Goal: Task Accomplishment & Management: Manage account settings

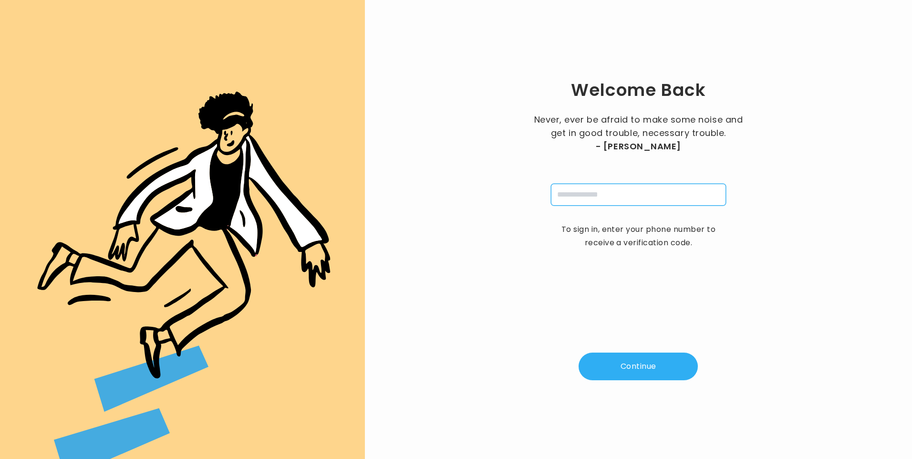
click at [597, 199] on input "tel" at bounding box center [638, 195] width 175 height 22
type input "**********"
click at [635, 355] on button "Continue" at bounding box center [637, 366] width 119 height 28
type input "*"
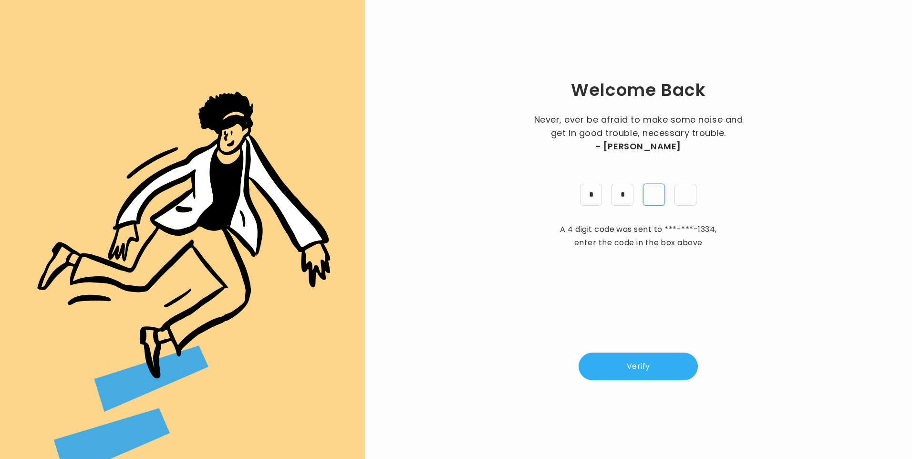
type input "*"
click at [644, 366] on button "Verify" at bounding box center [637, 366] width 119 height 28
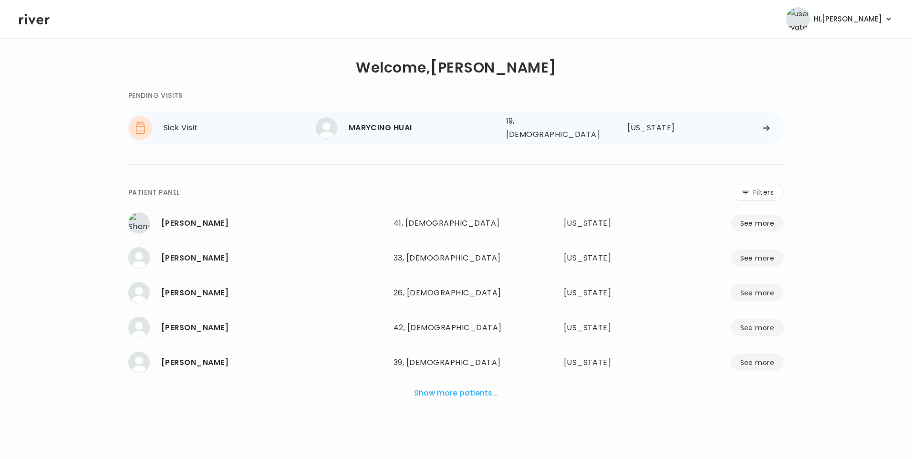
click at [373, 127] on div "MARYCING HUAI" at bounding box center [424, 127] width 150 height 13
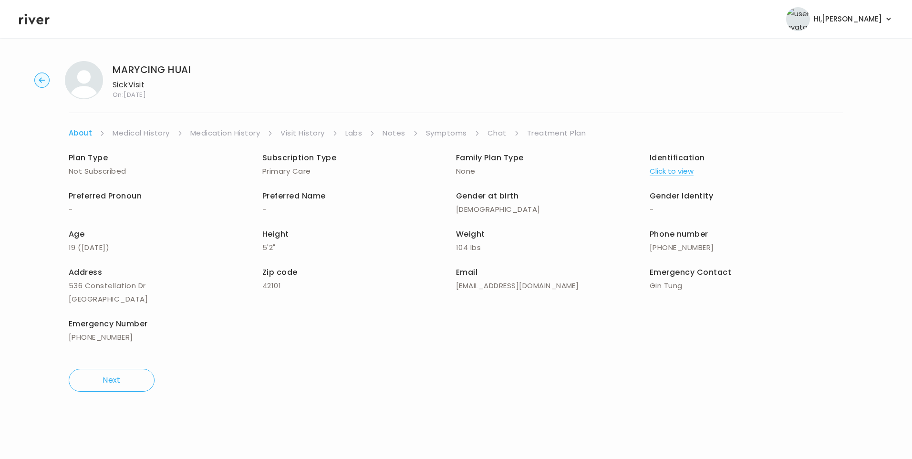
click at [503, 136] on link "Chat" at bounding box center [496, 132] width 19 height 13
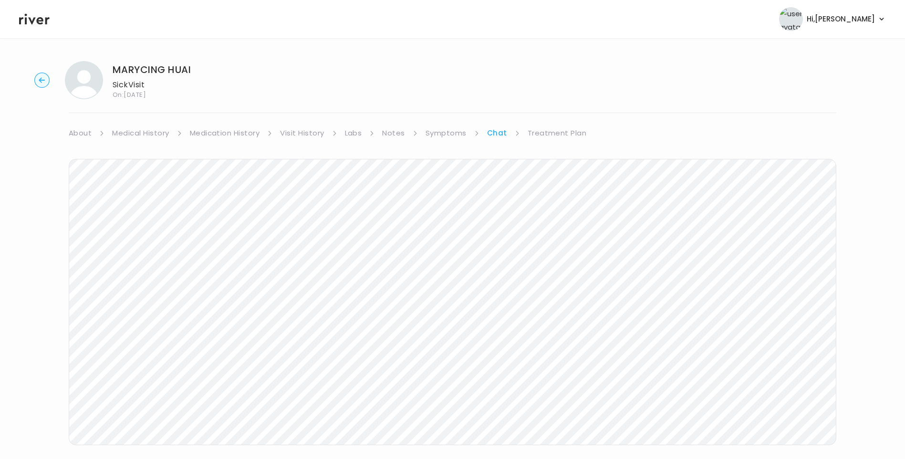
scroll to position [16, 0]
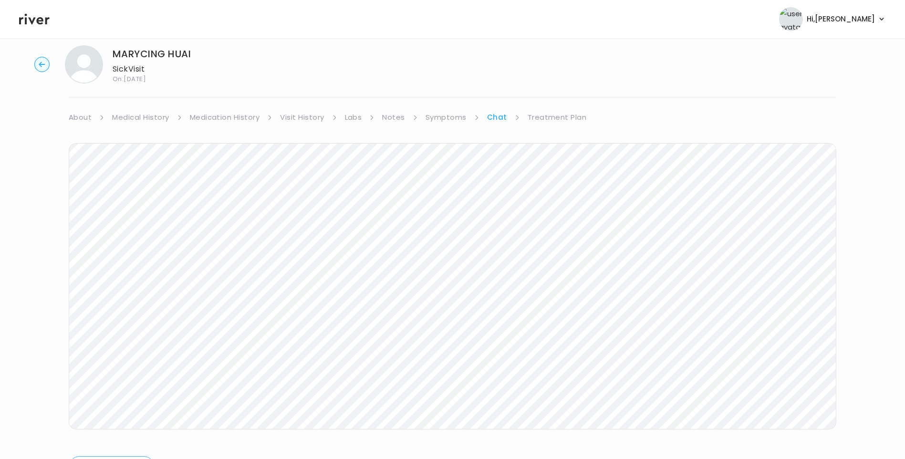
click at [550, 116] on link "Treatment Plan" at bounding box center [556, 117] width 59 height 13
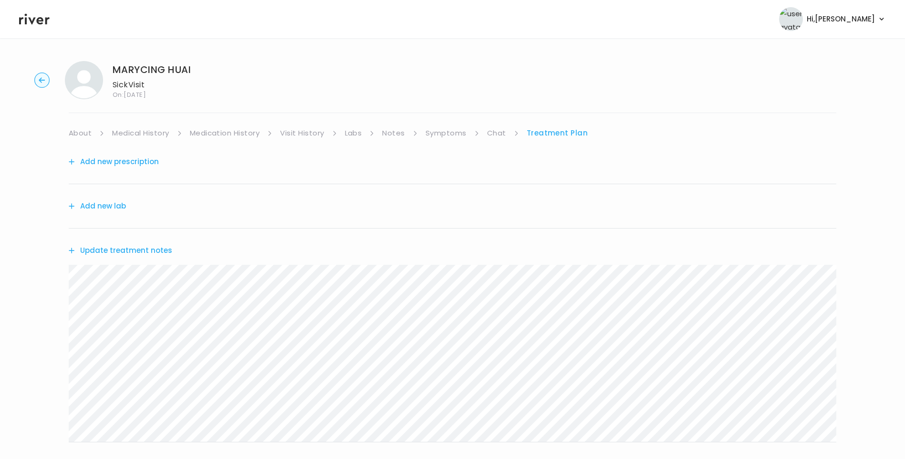
click at [132, 252] on button "Update treatment notes" at bounding box center [120, 250] width 103 height 13
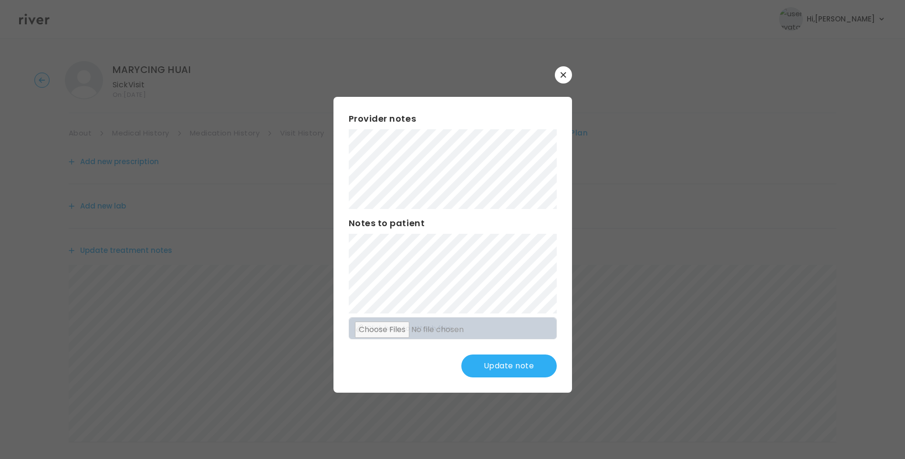
click at [518, 367] on button "Update note" at bounding box center [508, 365] width 95 height 23
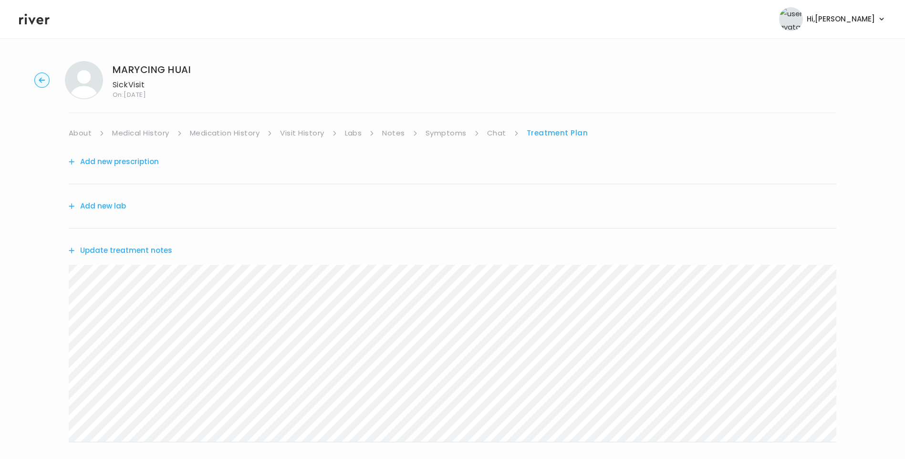
click at [117, 248] on button "Update treatment notes" at bounding box center [120, 250] width 103 height 13
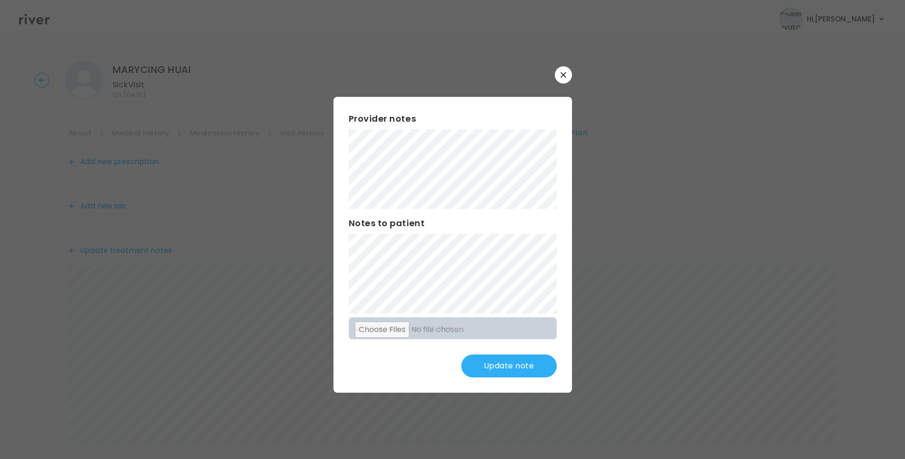
click at [516, 370] on button "Update note" at bounding box center [508, 365] width 95 height 23
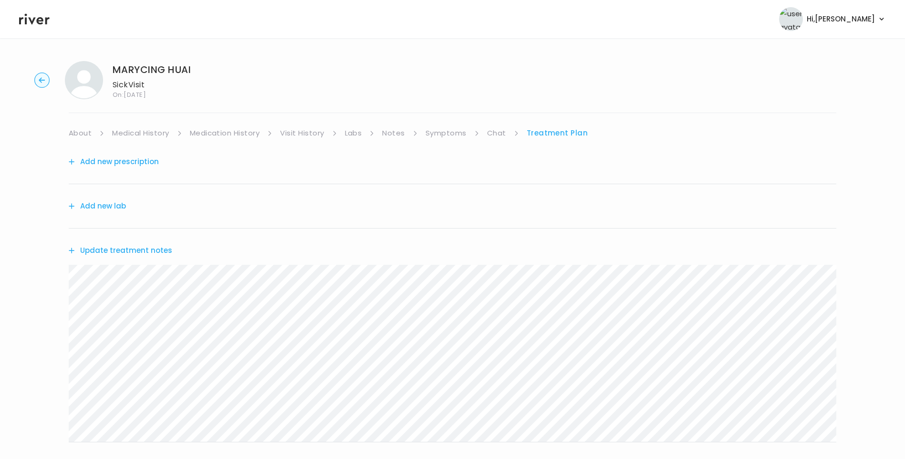
click at [497, 131] on link "Chat" at bounding box center [496, 132] width 19 height 13
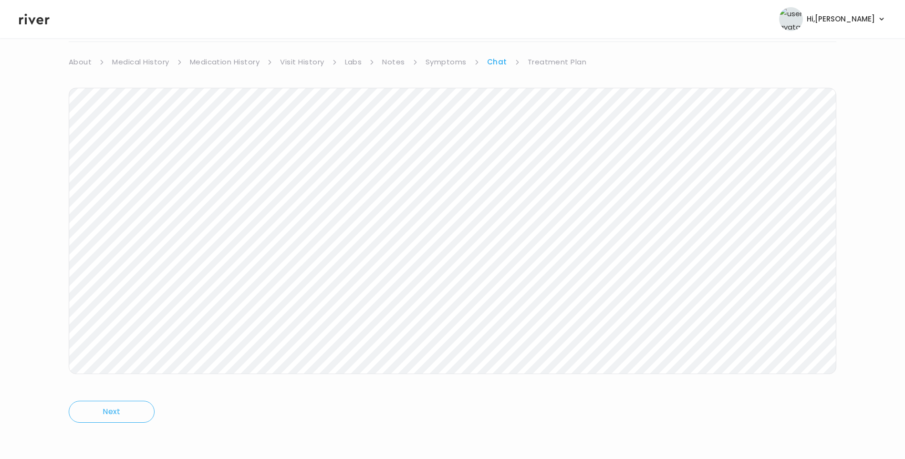
click at [560, 62] on link "Treatment Plan" at bounding box center [556, 61] width 59 height 13
click at [32, 222] on div "MARYCING HUAI Sick Visit On: 15 Aug 2025 About Medical History Medication Histo…" at bounding box center [452, 236] width 905 height 508
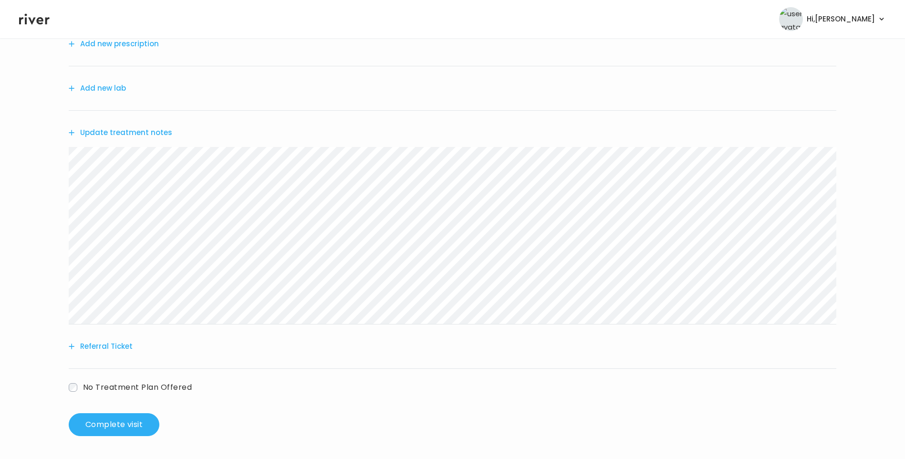
click at [102, 349] on button "Referral Ticket" at bounding box center [101, 345] width 64 height 13
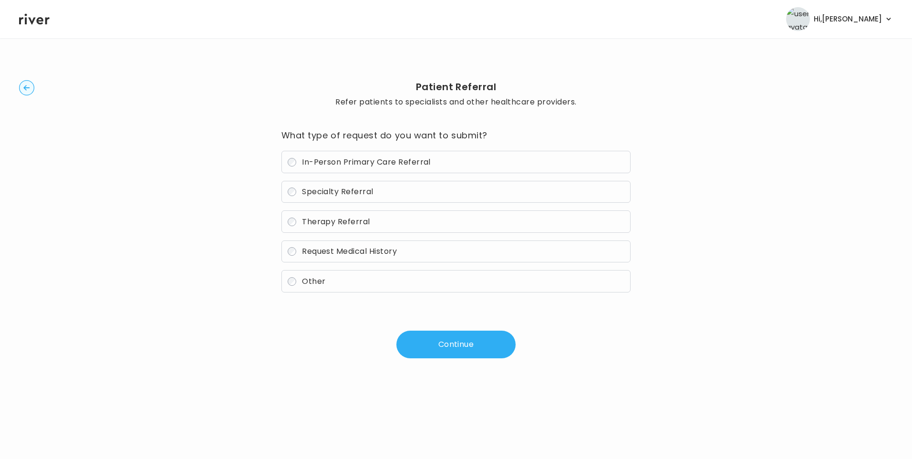
click at [337, 165] on span "In-Person Primary Care Referral" at bounding box center [366, 161] width 129 height 11
click at [450, 349] on button "Continue" at bounding box center [455, 344] width 119 height 28
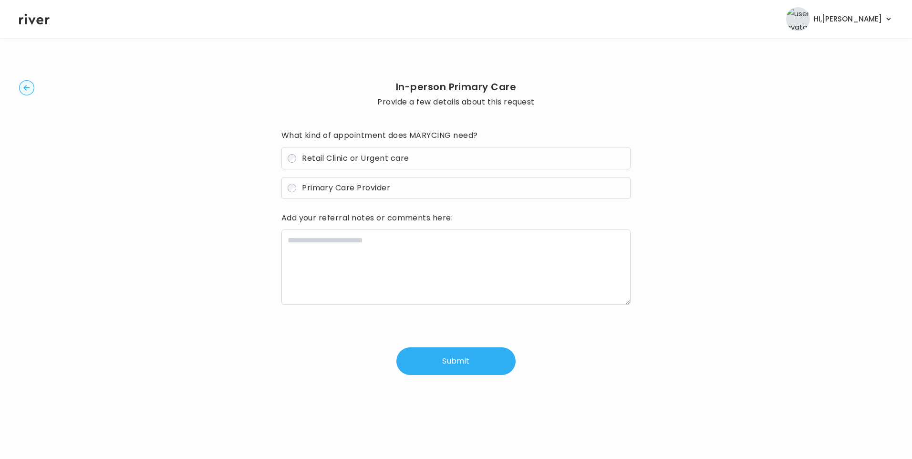
click at [352, 156] on span "Retail Clinic or Urgent care" at bounding box center [355, 158] width 107 height 11
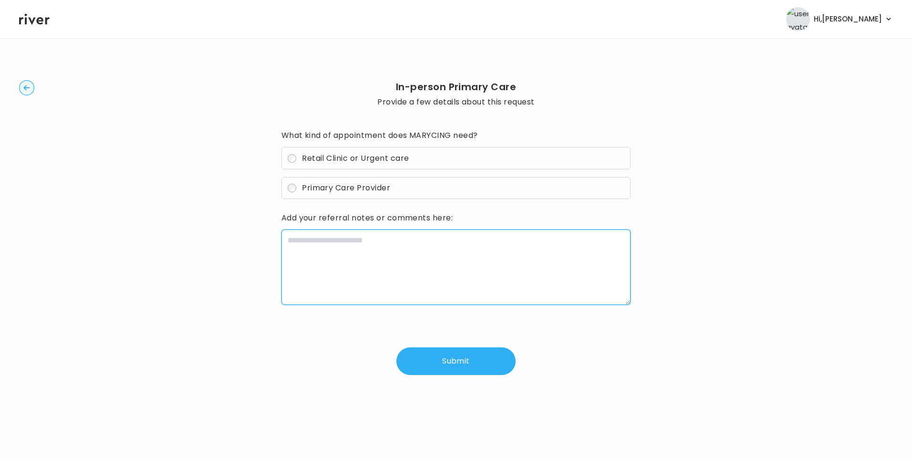
click at [364, 251] on textarea at bounding box center [456, 266] width 350 height 75
paste textarea "**********"
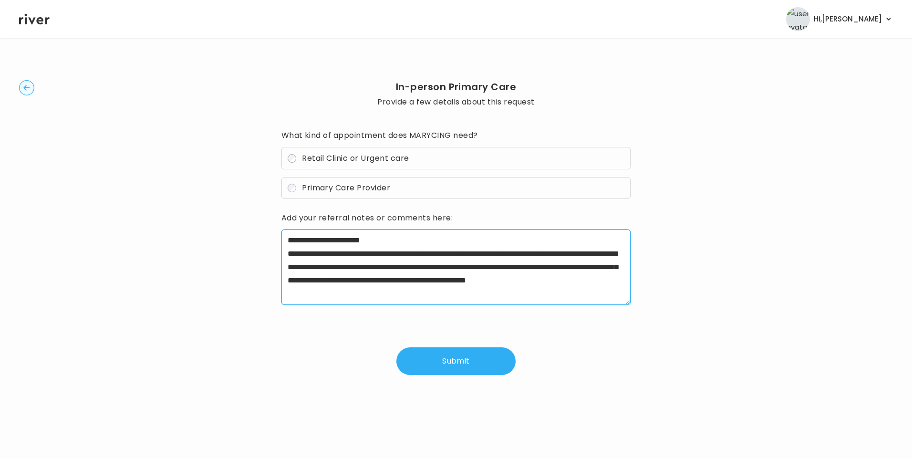
drag, startPoint x: 316, startPoint y: 254, endPoint x: 368, endPoint y: 257, distance: 51.6
click at [368, 257] on textarea "**********" at bounding box center [456, 266] width 350 height 75
click at [627, 250] on textarea "**********" at bounding box center [456, 266] width 350 height 75
click at [463, 253] on textarea "**********" at bounding box center [456, 266] width 350 height 75
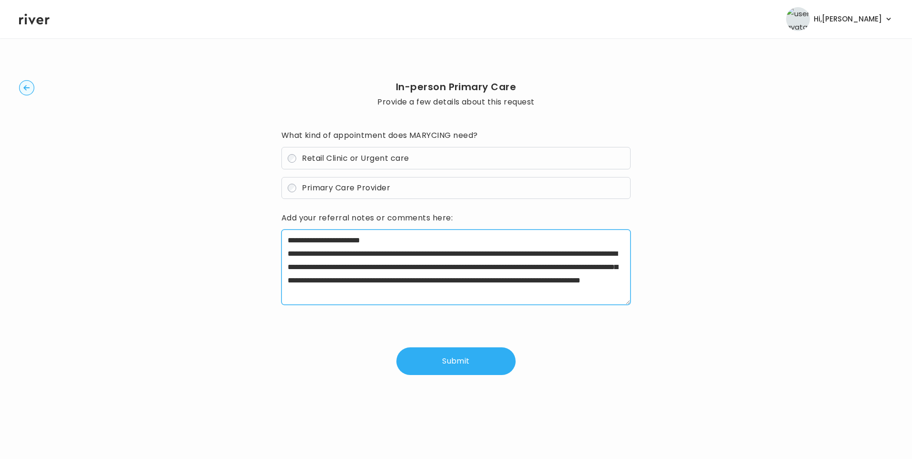
drag, startPoint x: 333, startPoint y: 280, endPoint x: 417, endPoint y: 295, distance: 84.7
click at [417, 295] on textarea "**********" at bounding box center [456, 266] width 350 height 75
click at [601, 278] on textarea "**********" at bounding box center [456, 266] width 350 height 75
click at [411, 239] on textarea "**********" at bounding box center [456, 266] width 350 height 75
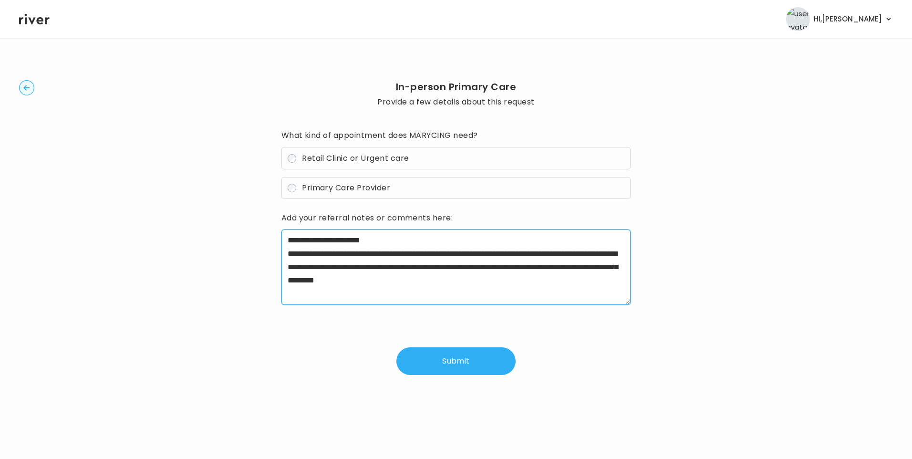
type textarea "**********"
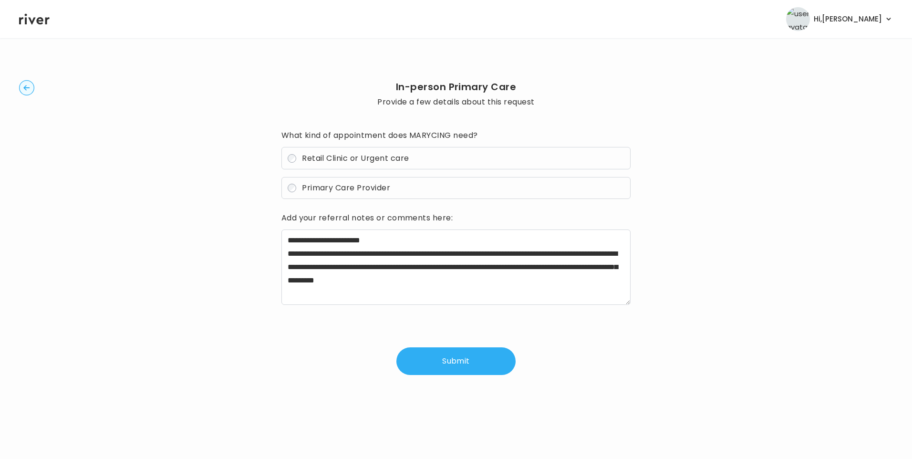
click at [455, 361] on button "Submit" at bounding box center [455, 361] width 119 height 28
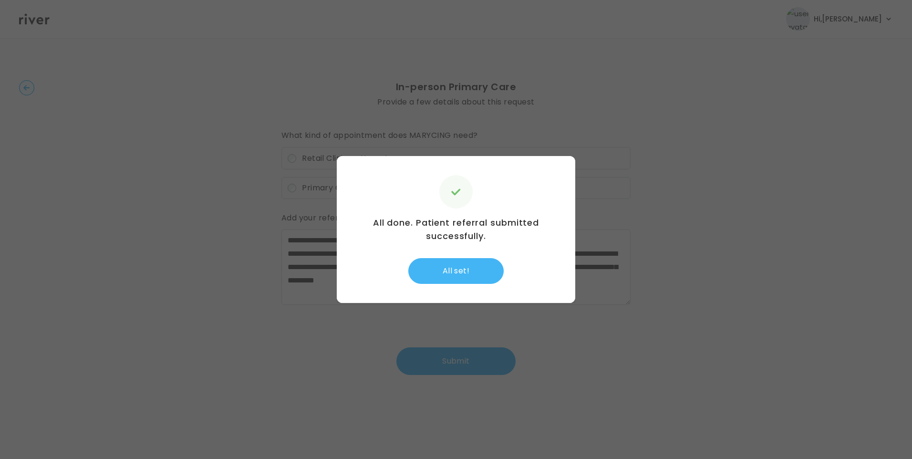
click at [469, 271] on button "All set!" at bounding box center [455, 271] width 95 height 26
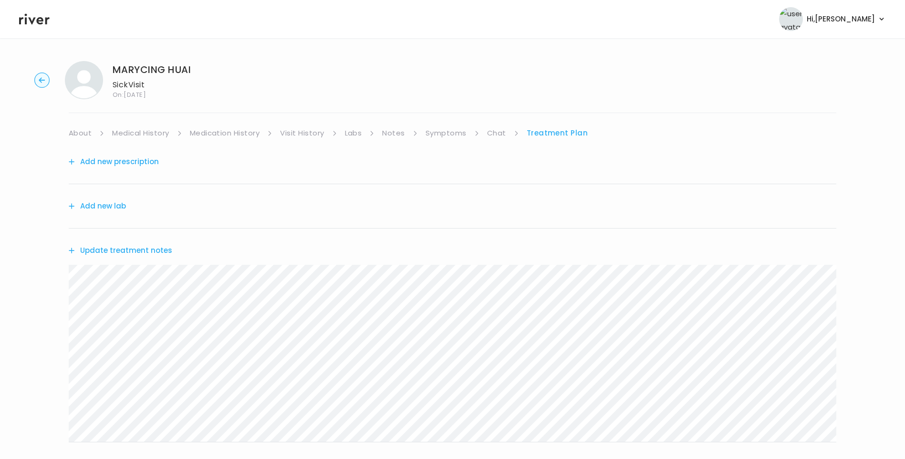
click at [119, 247] on button "Update treatment notes" at bounding box center [120, 250] width 103 height 13
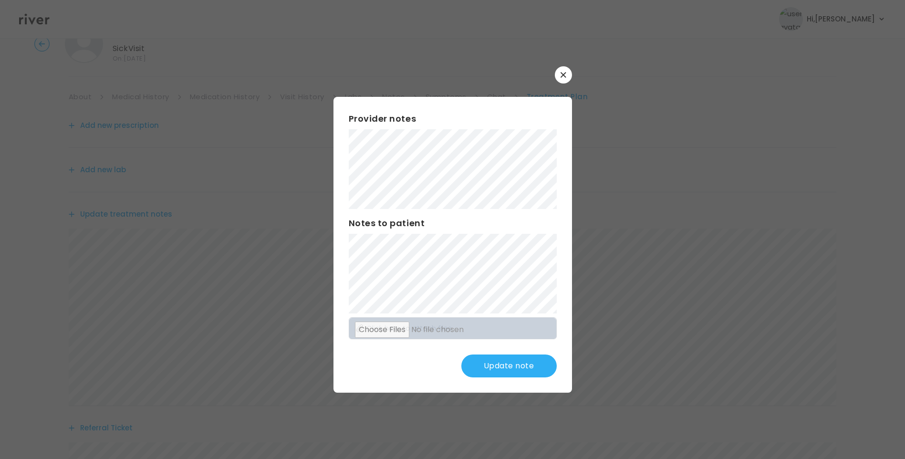
scroll to position [95, 0]
click at [497, 363] on button "Update note" at bounding box center [508, 365] width 95 height 23
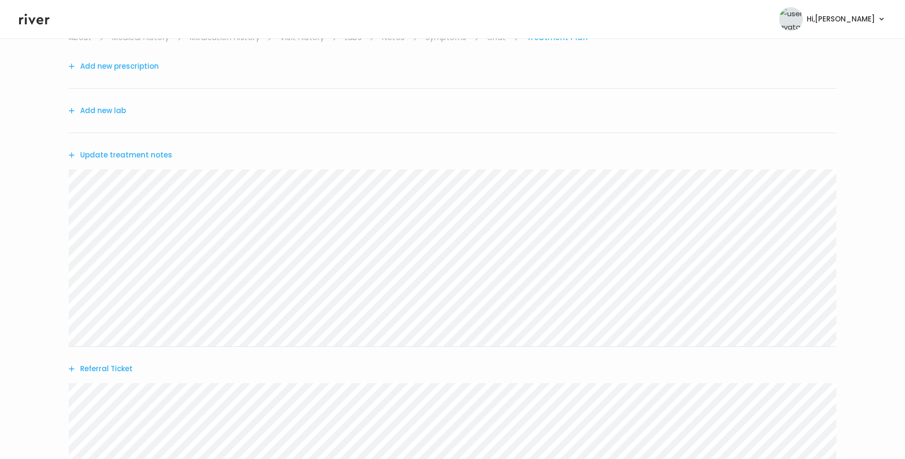
scroll to position [0, 0]
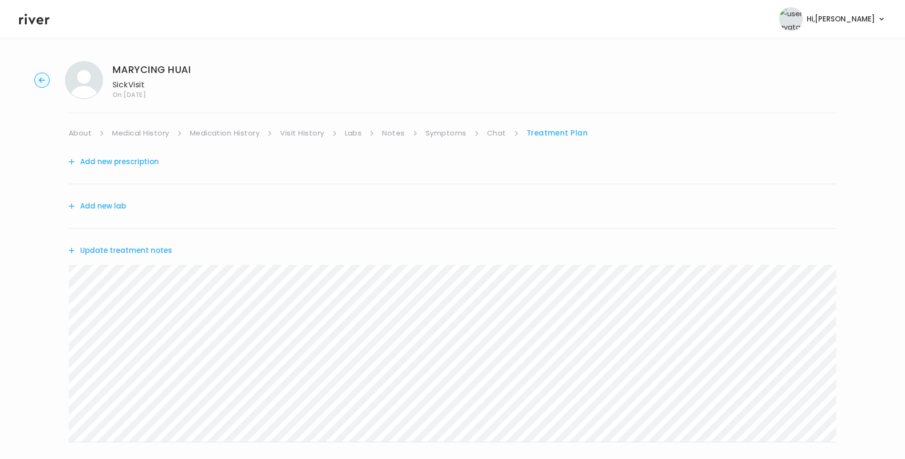
click at [498, 133] on link "Chat" at bounding box center [496, 132] width 19 height 13
click at [564, 134] on link "Treatment Plan" at bounding box center [556, 132] width 59 height 13
drag, startPoint x: 113, startPoint y: 72, endPoint x: 191, endPoint y: 70, distance: 77.8
click at [191, 70] on h1 "MARYCING HUAI" at bounding box center [152, 69] width 78 height 13
copy h1 "MARYCING HUAI"
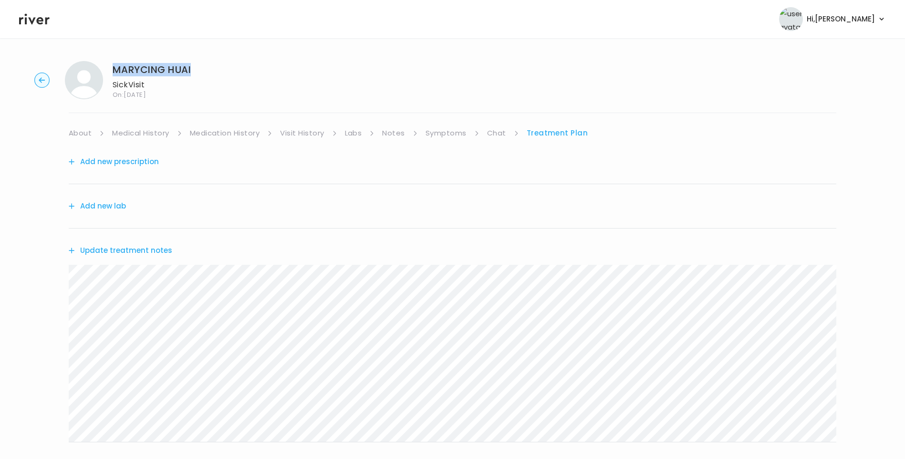
copy h1 "MARYCING HUAI"
click at [143, 248] on button "Update treatment notes" at bounding box center [120, 250] width 103 height 13
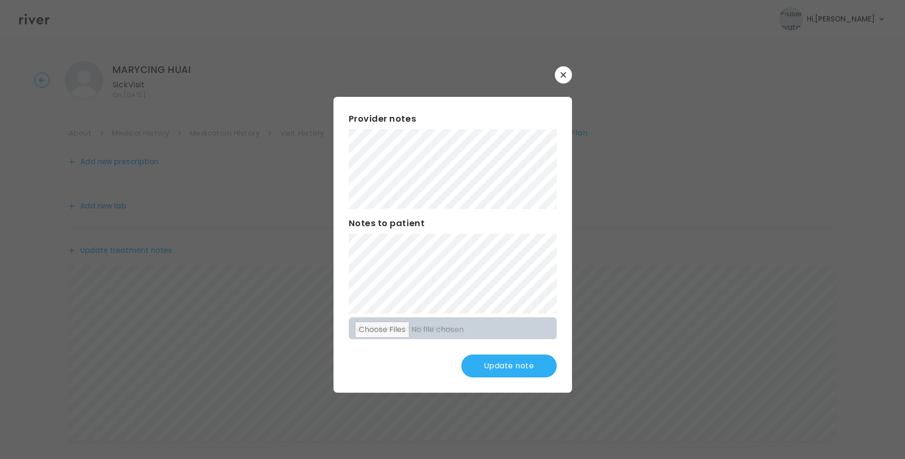
click at [528, 366] on button "Update note" at bounding box center [508, 365] width 95 height 23
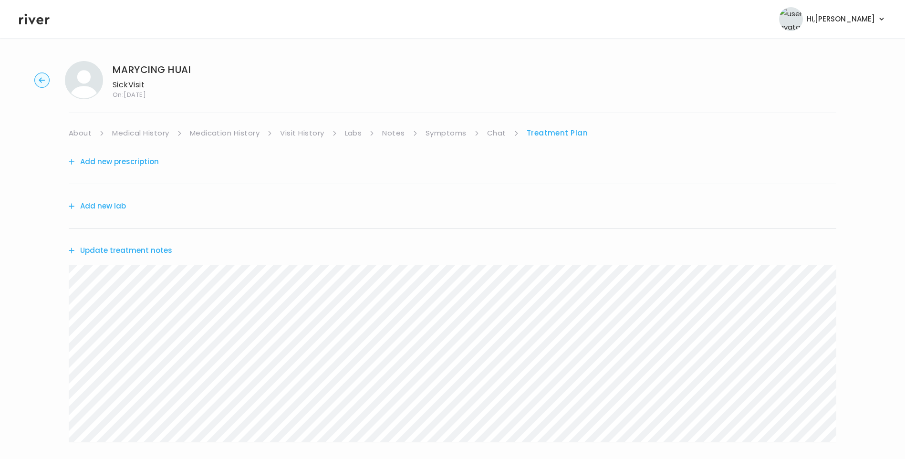
click at [124, 249] on button "Update treatment notes" at bounding box center [120, 250] width 103 height 13
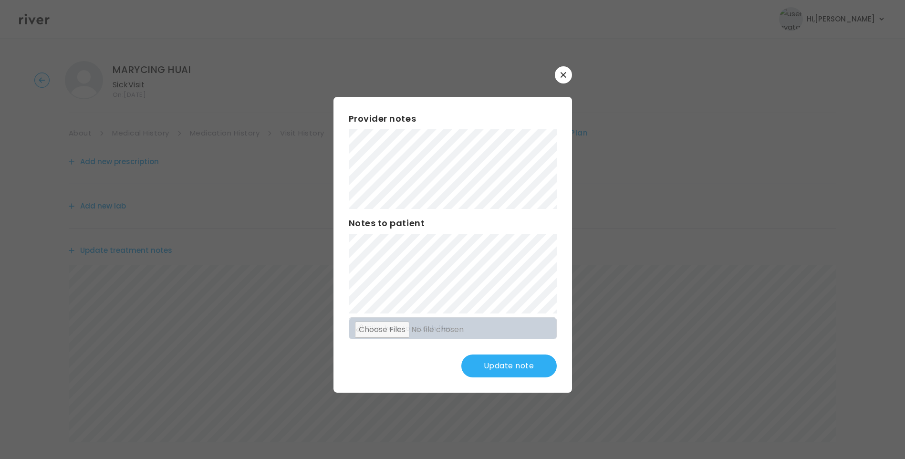
scroll to position [48, 0]
click at [518, 370] on button "Update note" at bounding box center [508, 365] width 95 height 23
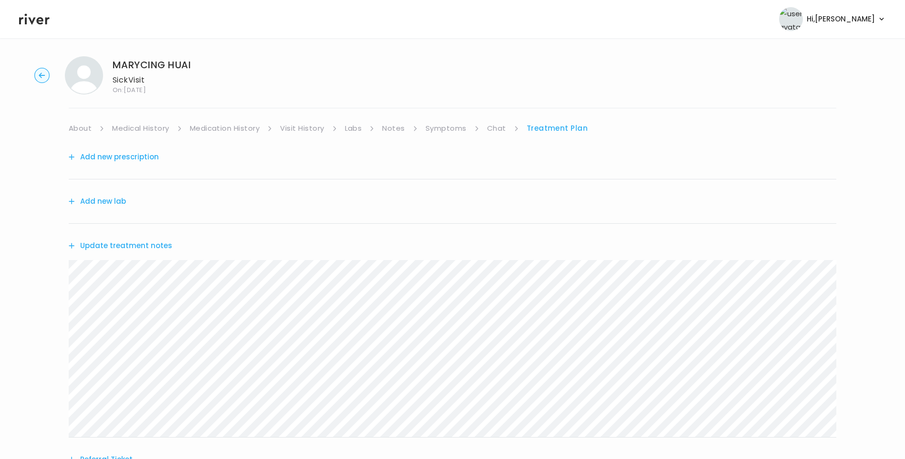
scroll to position [0, 0]
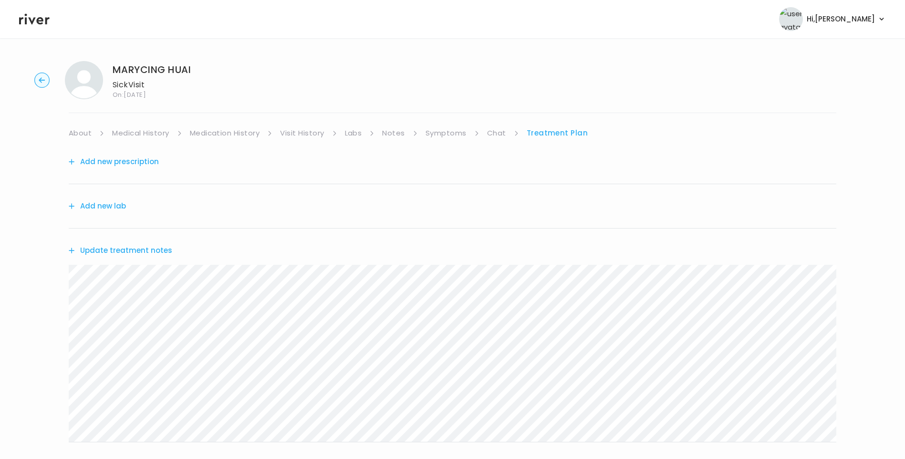
click at [496, 134] on link "Chat" at bounding box center [496, 132] width 19 height 13
click at [557, 134] on link "Treatment Plan" at bounding box center [556, 132] width 59 height 13
click at [76, 133] on link "About" at bounding box center [80, 132] width 23 height 13
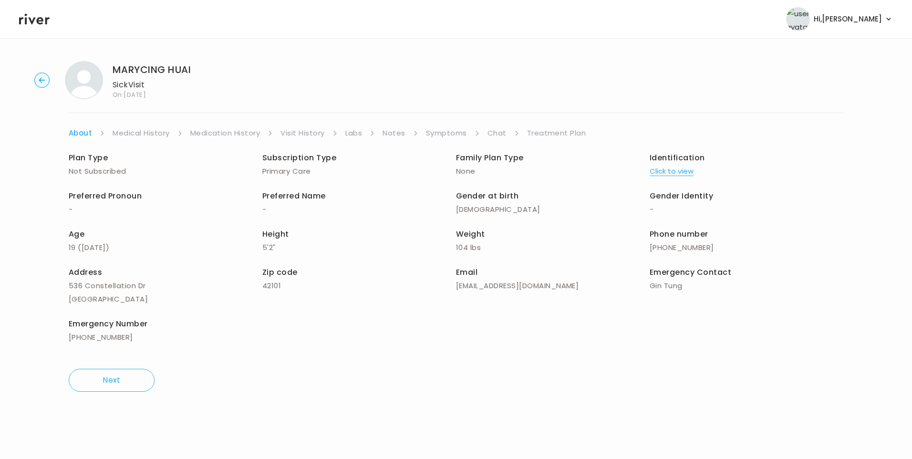
click at [556, 134] on link "Treatment Plan" at bounding box center [556, 132] width 59 height 13
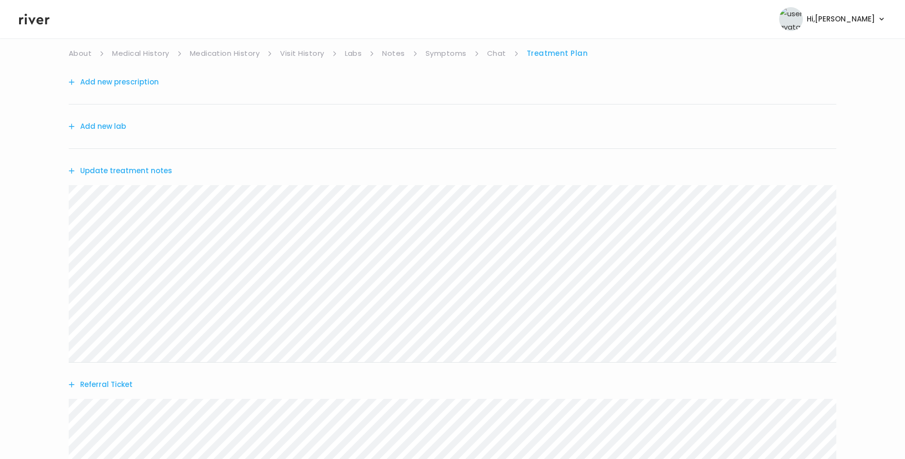
scroll to position [44, 0]
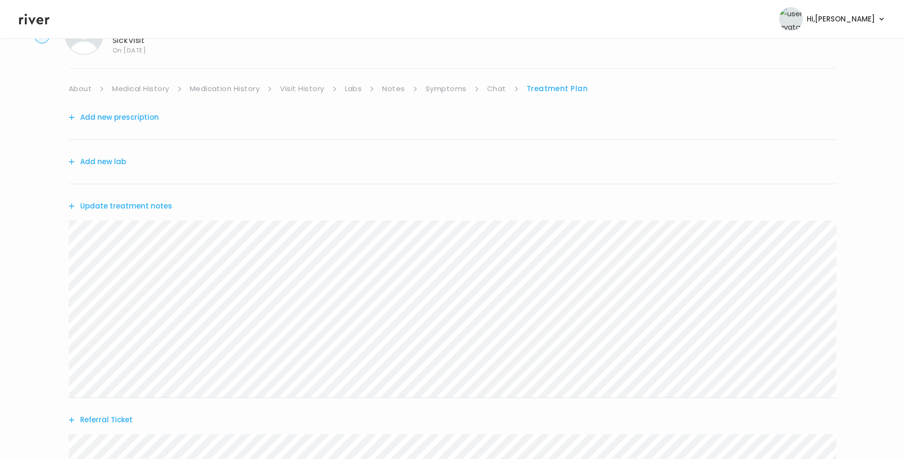
click at [493, 87] on link "Chat" at bounding box center [496, 88] width 19 height 13
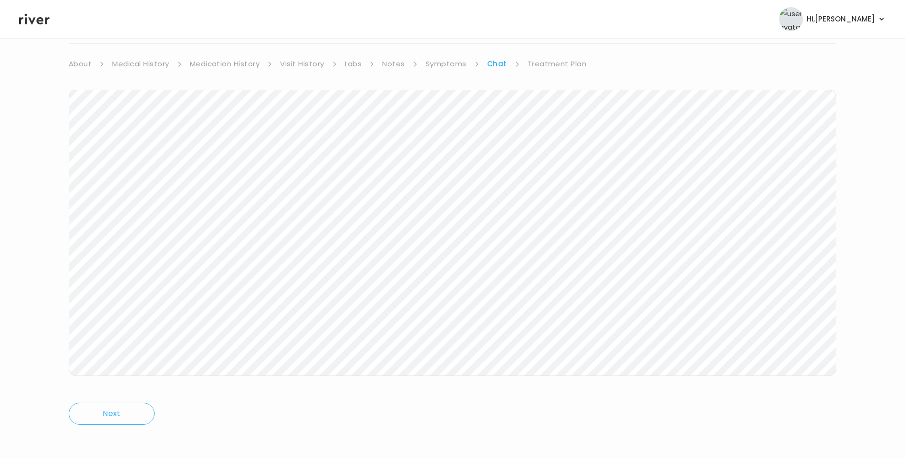
scroll to position [71, 0]
click at [552, 55] on link "Treatment Plan" at bounding box center [556, 61] width 59 height 13
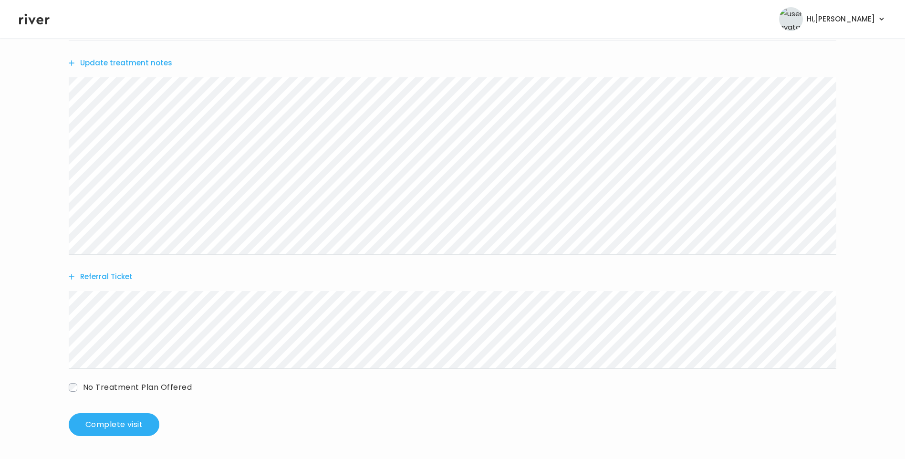
click at [131, 386] on span "No Treatment Plan Offered" at bounding box center [137, 386] width 109 height 11
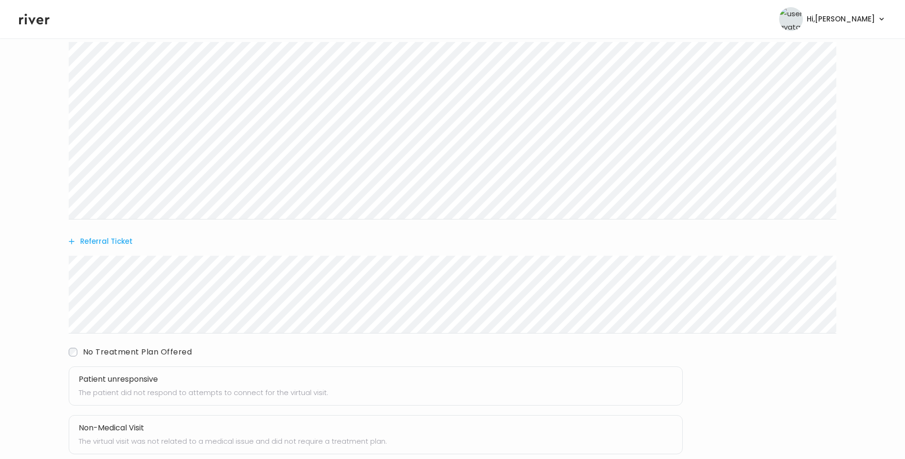
scroll to position [283, 0]
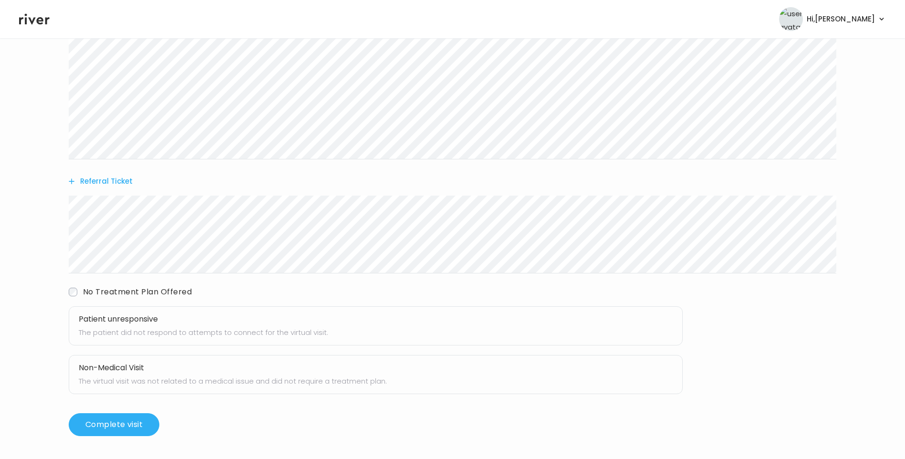
click at [140, 320] on h3 "Patient unresponsive" at bounding box center [376, 318] width 594 height 13
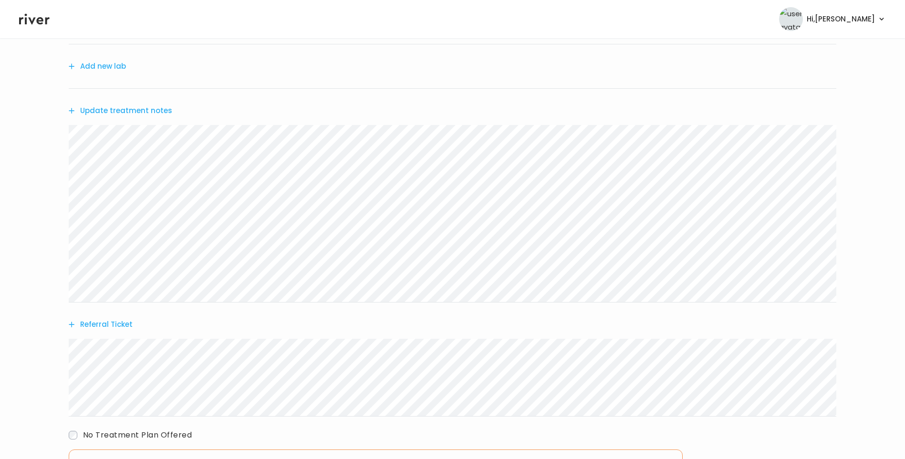
scroll to position [0, 0]
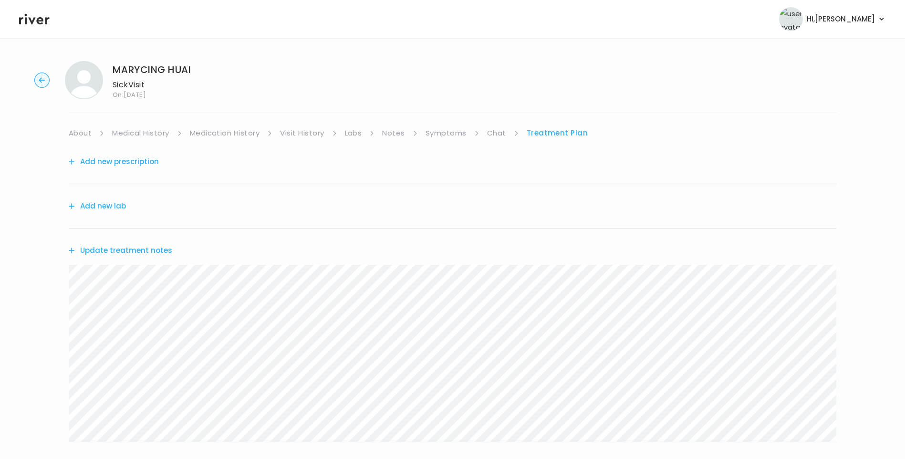
click at [445, 137] on link "Symptoms" at bounding box center [445, 132] width 41 height 13
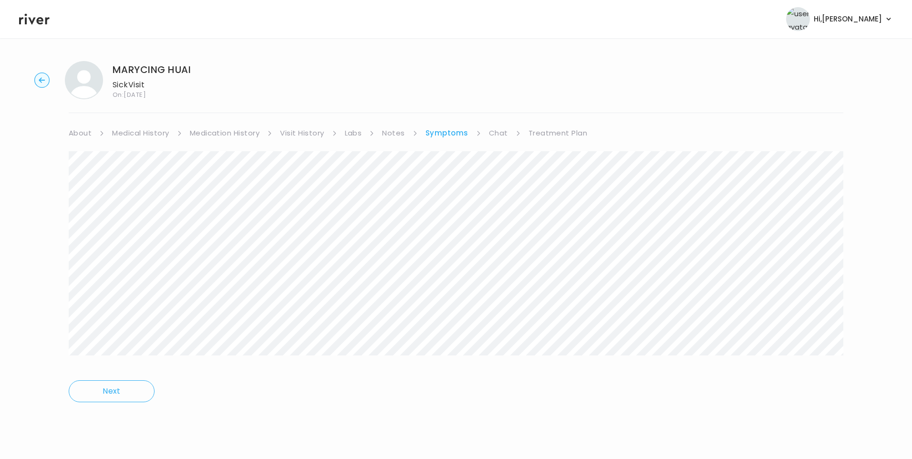
click at [552, 128] on link "Treatment Plan" at bounding box center [557, 132] width 59 height 13
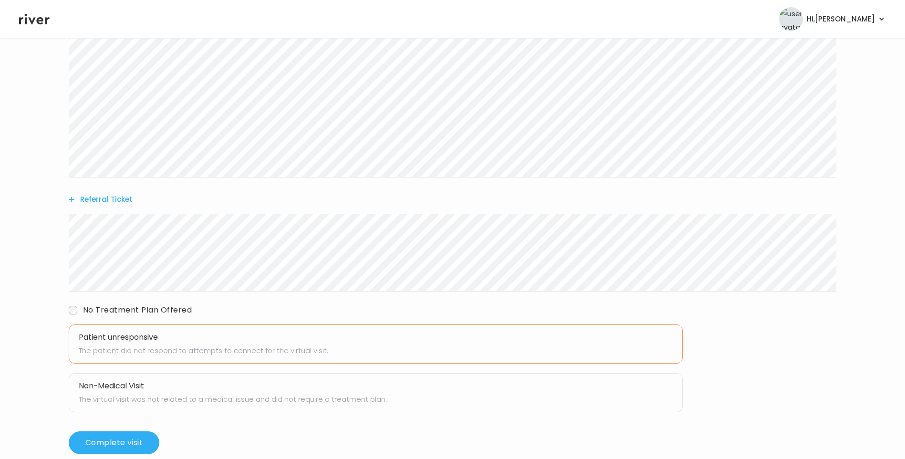
scroll to position [283, 0]
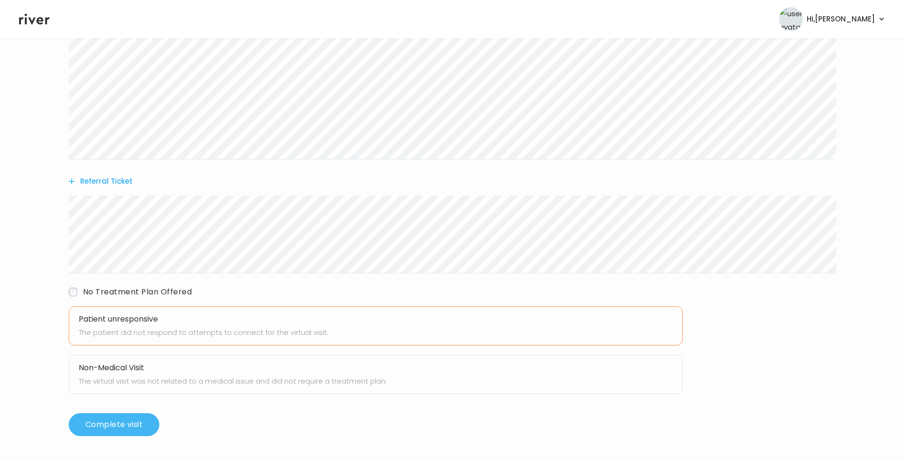
click at [139, 426] on button "Complete visit" at bounding box center [114, 424] width 91 height 23
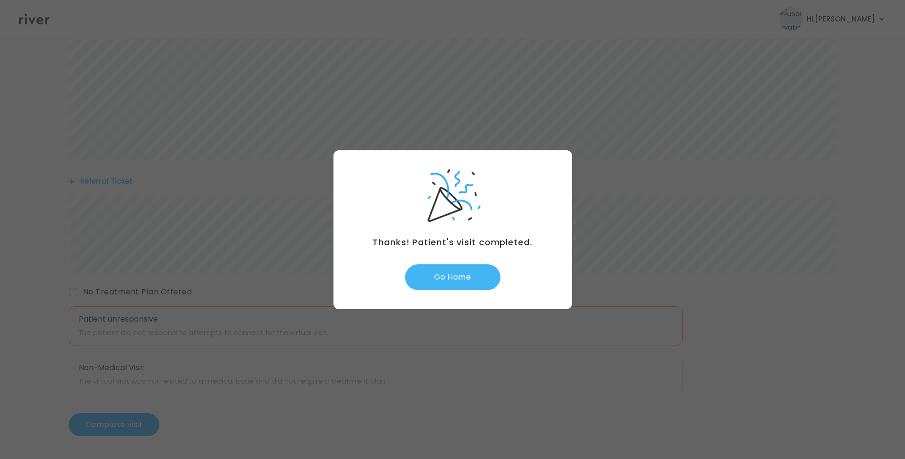
click at [453, 282] on button "Go Home" at bounding box center [452, 277] width 95 height 26
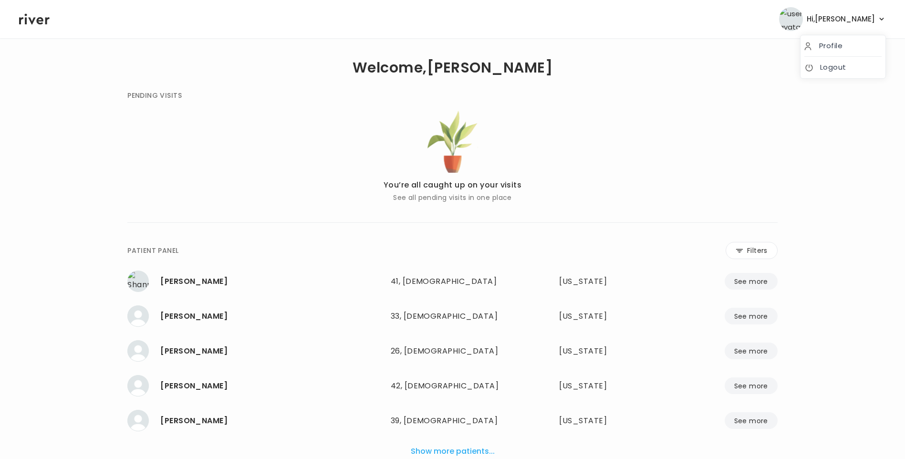
click at [862, 23] on span "Hi, [PERSON_NAME]" at bounding box center [840, 18] width 68 height 13
click at [850, 63] on link "Logout" at bounding box center [842, 67] width 77 height 13
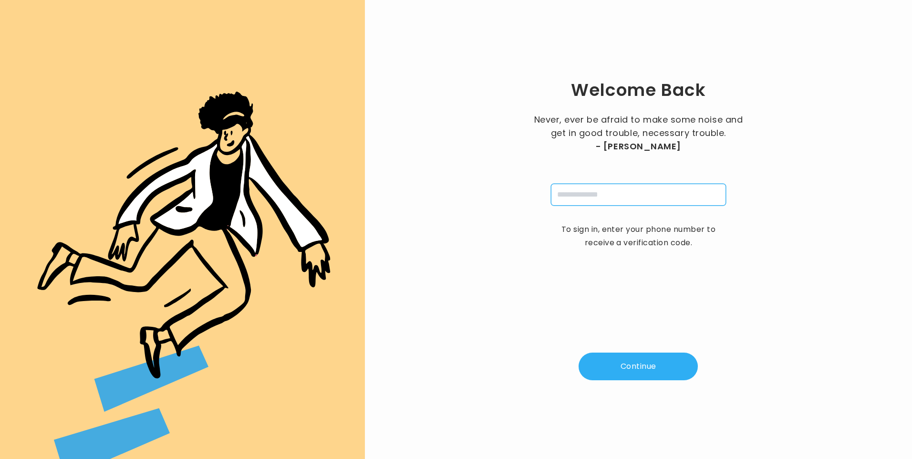
click at [615, 195] on input "tel" at bounding box center [638, 195] width 175 height 22
click at [792, 109] on div "Welcome Back Never, ever be afraid to make some noise and get in good trouble, …" at bounding box center [638, 229] width 516 height 428
click at [579, 196] on input "tel" at bounding box center [638, 195] width 175 height 22
type input "**********"
click at [649, 369] on button "Continue" at bounding box center [637, 366] width 119 height 28
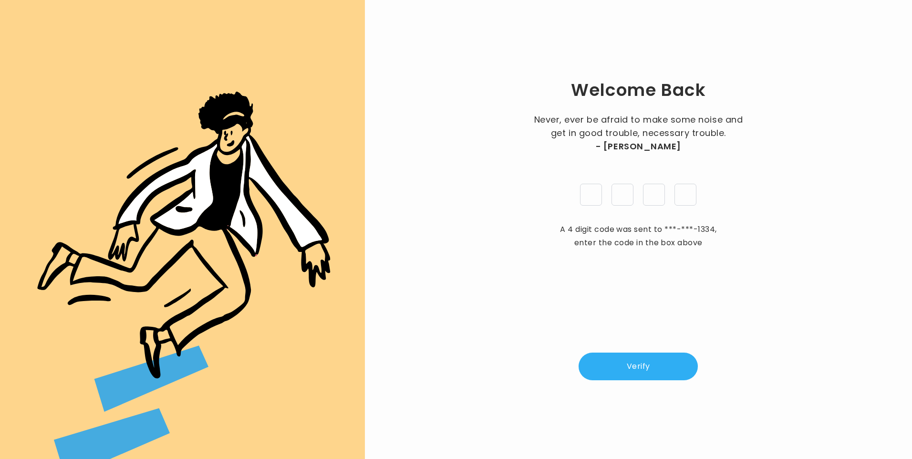
type input "*"
click at [663, 371] on button "Verify" at bounding box center [637, 366] width 119 height 28
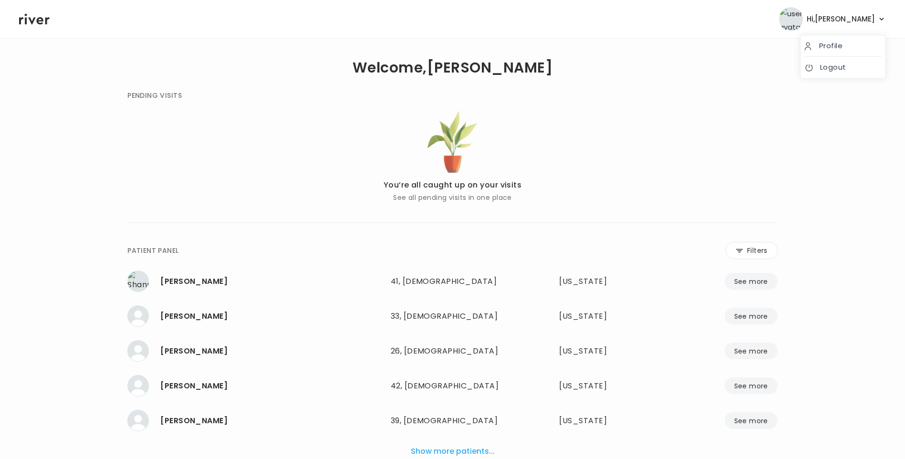
click at [853, 17] on span "Hi, [PERSON_NAME]" at bounding box center [840, 18] width 68 height 13
click at [836, 66] on link "Logout" at bounding box center [842, 67] width 77 height 13
